Goal: Transaction & Acquisition: Purchase product/service

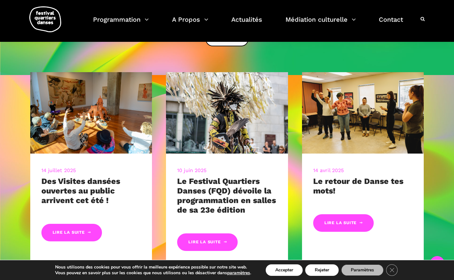
scroll to position [230, 0]
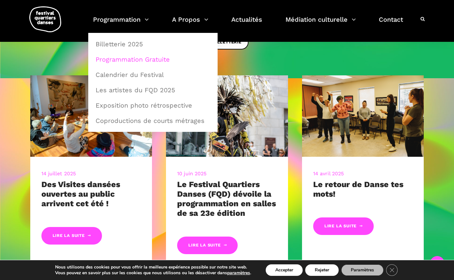
click at [149, 58] on link "Programmation Gratuite" at bounding box center [153, 59] width 122 height 15
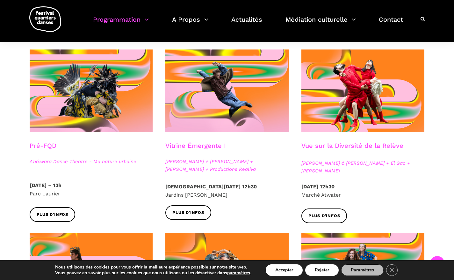
scroll to position [153, 0]
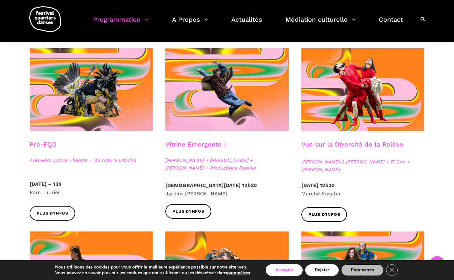
click at [286, 269] on button "Accepter" at bounding box center [284, 269] width 37 height 11
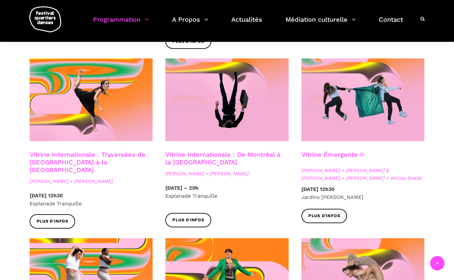
scroll to position [517, 0]
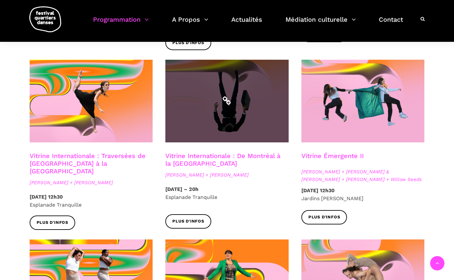
click at [235, 111] on span at bounding box center [227, 101] width 123 height 83
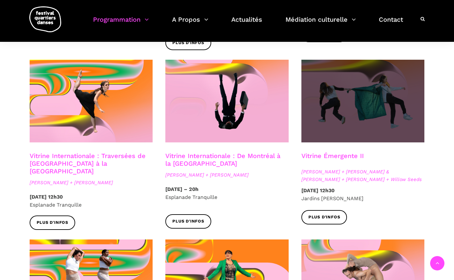
click at [376, 117] on span at bounding box center [363, 101] width 123 height 83
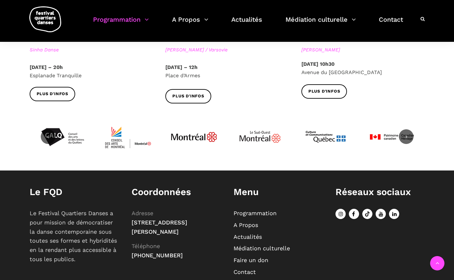
scroll to position [851, 0]
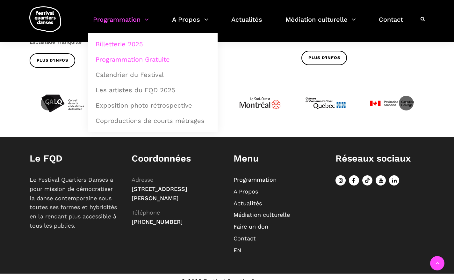
click at [132, 43] on link "Billetterie 2025" at bounding box center [153, 44] width 122 height 15
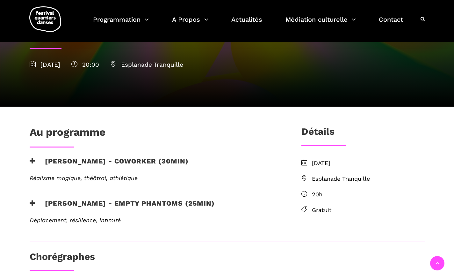
scroll to position [113, 0]
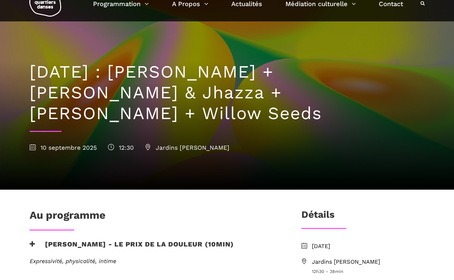
scroll to position [146, 0]
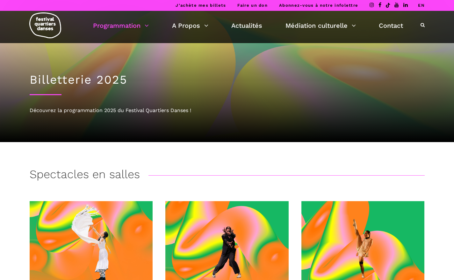
scroll to position [119, 0]
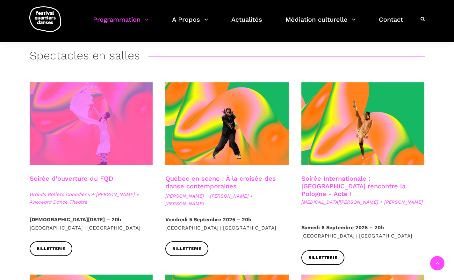
click at [104, 147] on span at bounding box center [91, 123] width 123 height 83
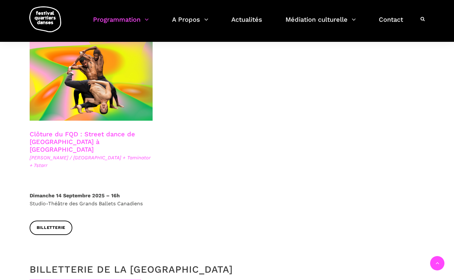
scroll to position [1041, 0]
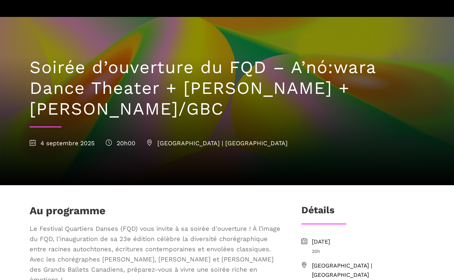
scroll to position [56, 0]
